Goal: Information Seeking & Learning: Learn about a topic

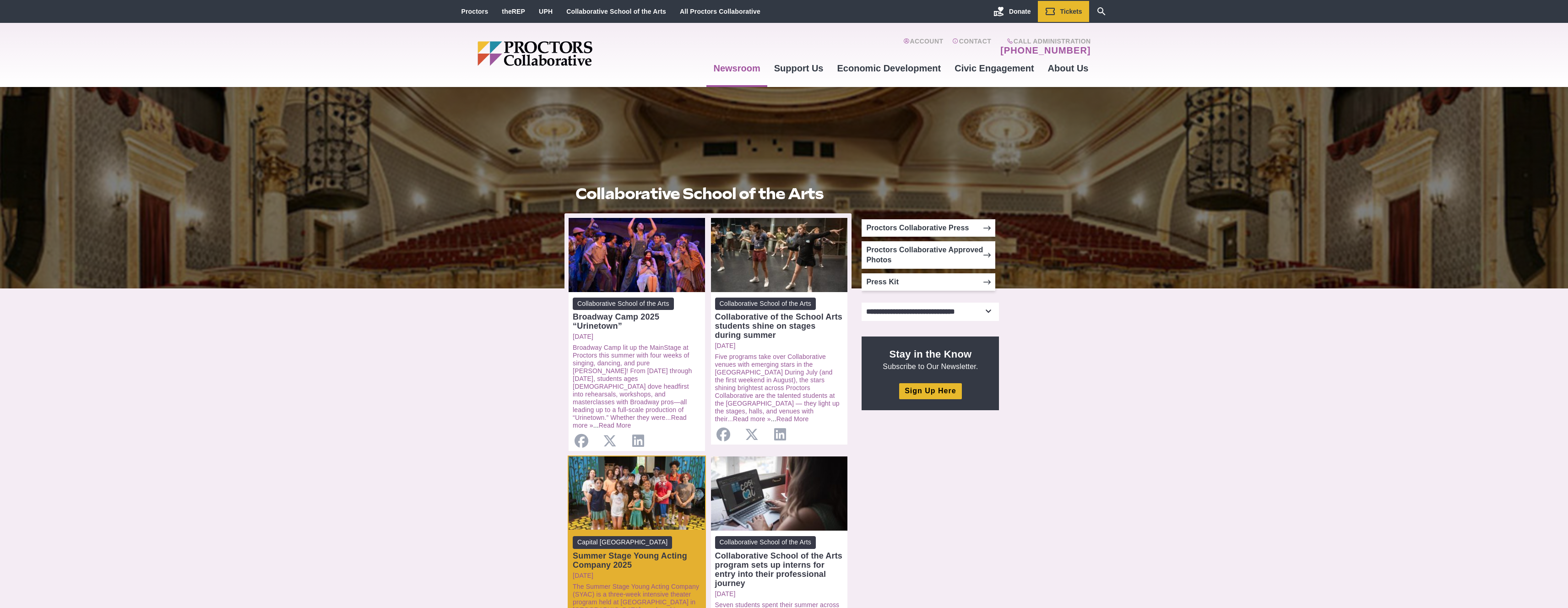
click at [635, 554] on div "Summer Stage Young Acting Company 2025" at bounding box center [637, 561] width 128 height 18
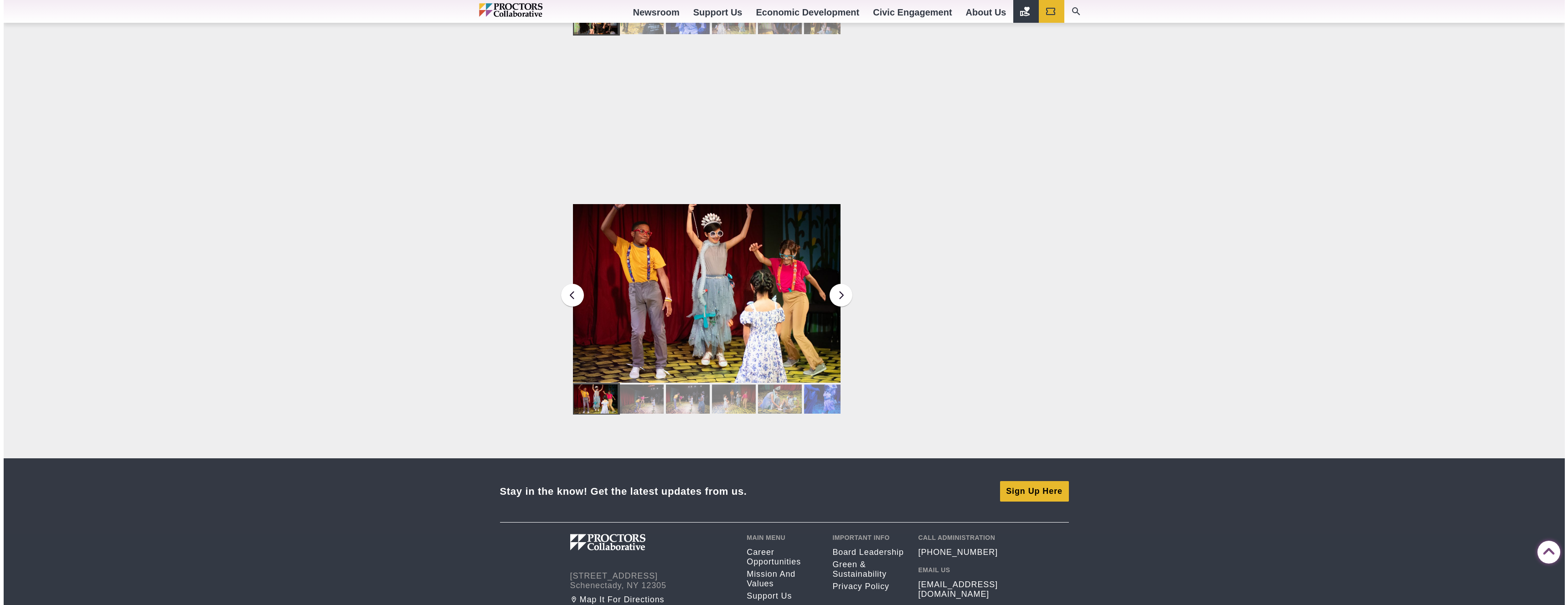
scroll to position [886, 0]
click at [740, 331] on img at bounding box center [703, 293] width 268 height 179
